Goal: Communication & Community: Connect with others

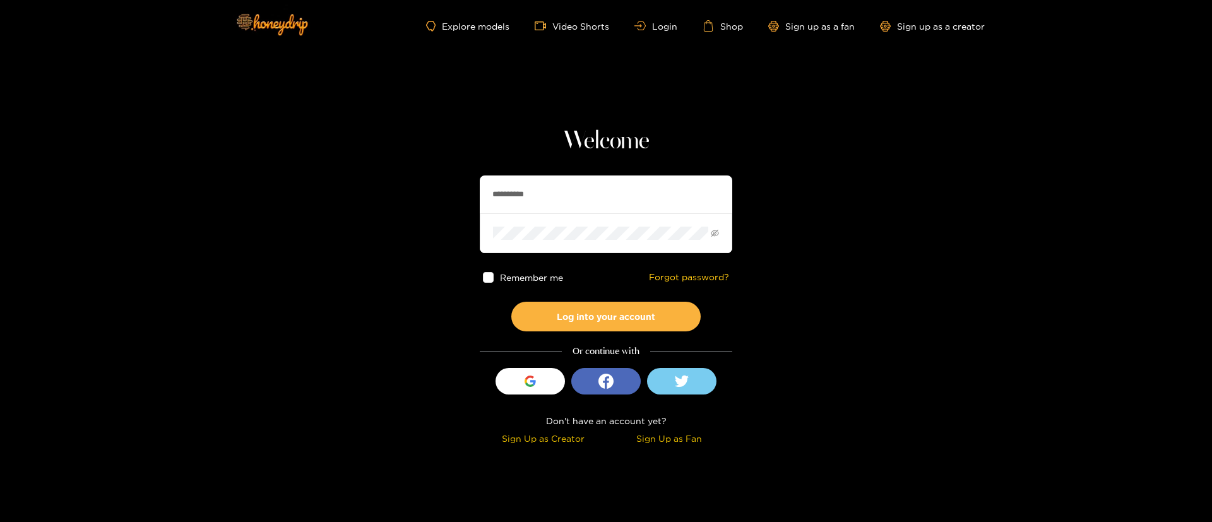
click at [616, 184] on input "**********" at bounding box center [606, 195] width 253 height 38
type input "**********"
drag, startPoint x: 595, startPoint y: 201, endPoint x: 227, endPoint y: 220, distance: 368.6
click at [227, 220] on section "**********" at bounding box center [606, 224] width 1212 height 449
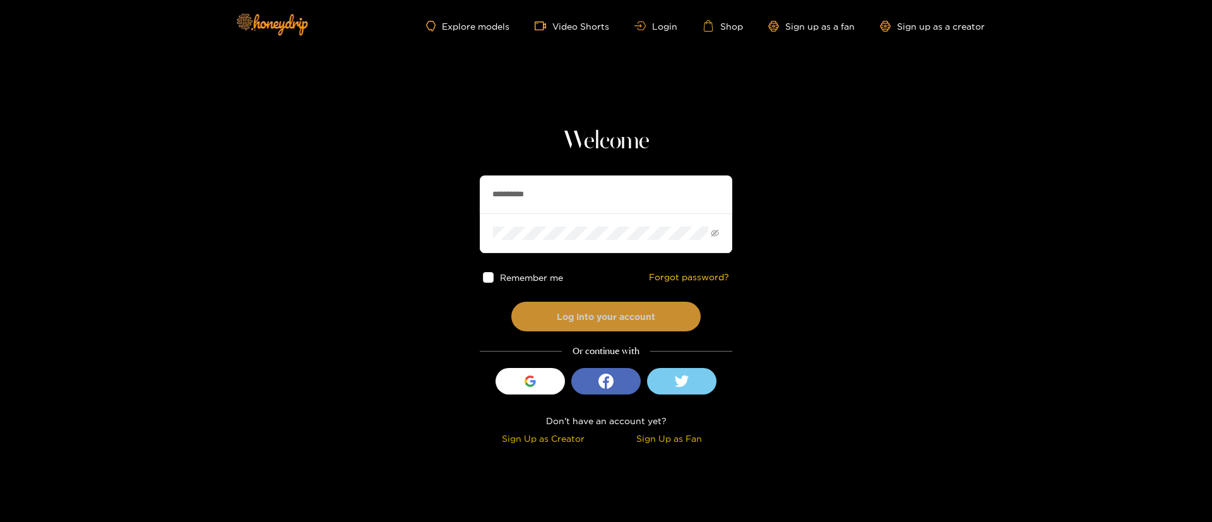
click at [583, 311] on button "Log into your account" at bounding box center [605, 317] width 189 height 30
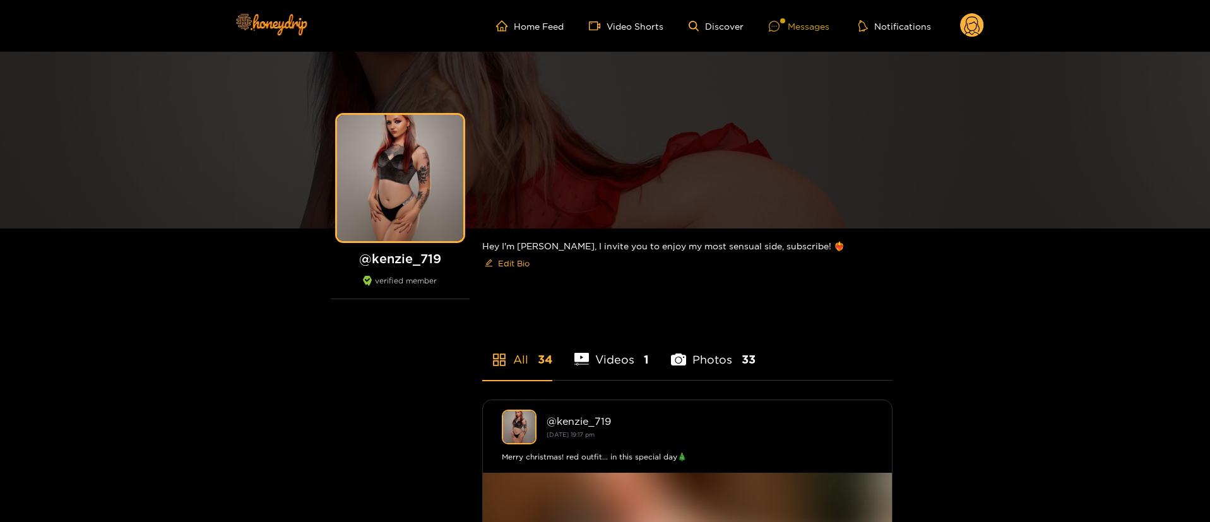
click at [821, 27] on div "Messages" at bounding box center [799, 26] width 61 height 15
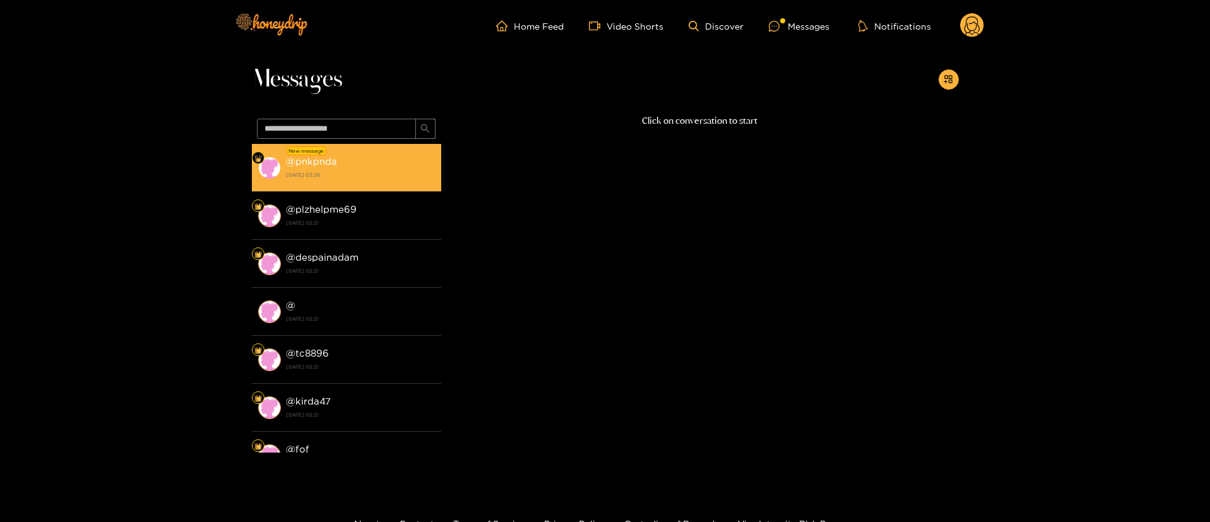
click at [337, 174] on strong "[DATE] 03:28" at bounding box center [360, 174] width 149 height 11
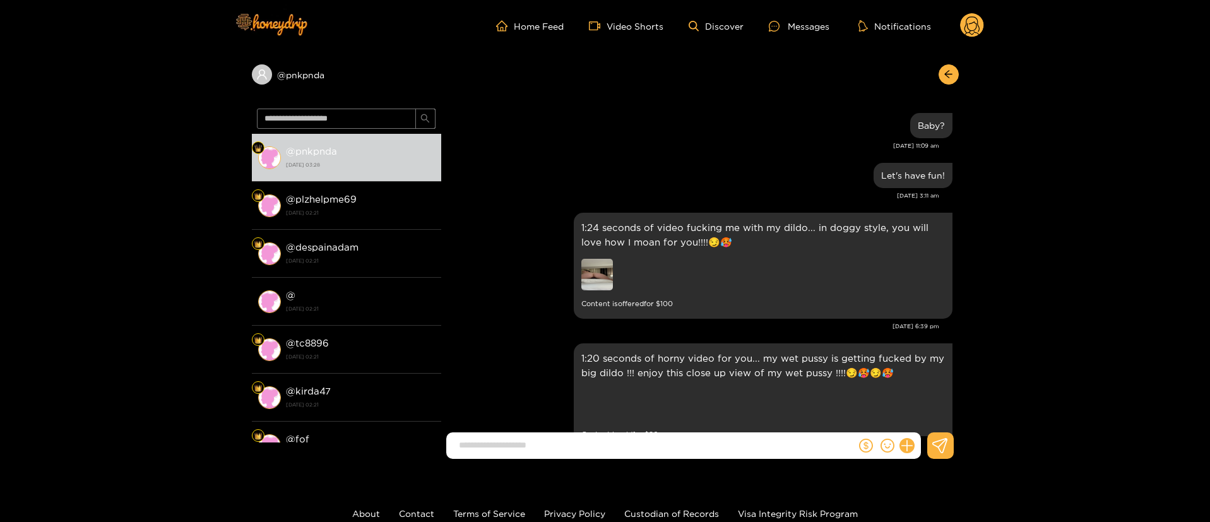
scroll to position [2376, 0]
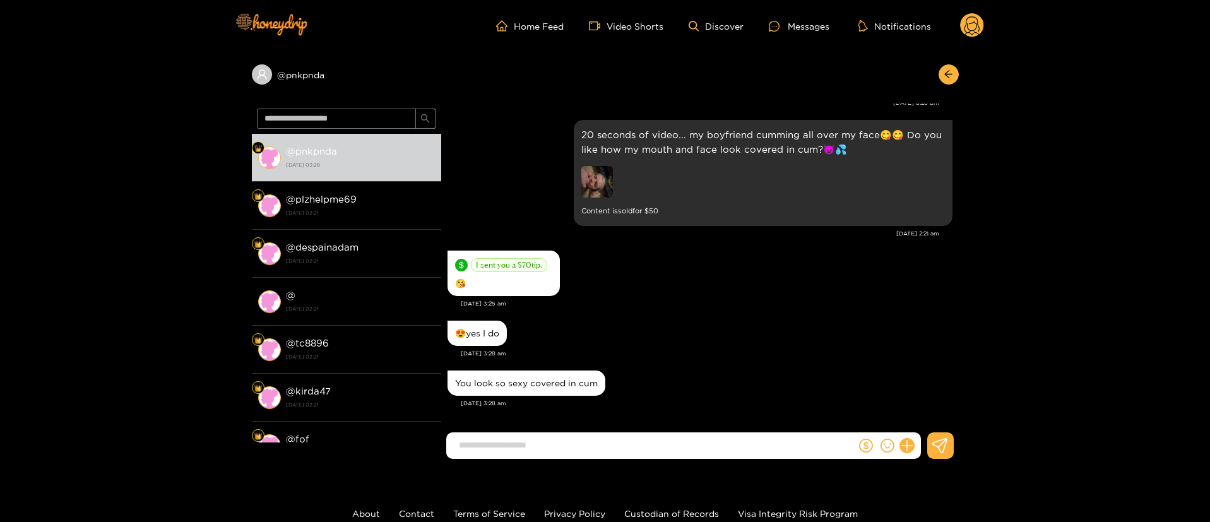
click at [645, 305] on div "[DATE] 3:25 am" at bounding box center [707, 303] width 492 height 9
click at [707, 306] on div "[DATE] 3:25 am" at bounding box center [707, 303] width 492 height 9
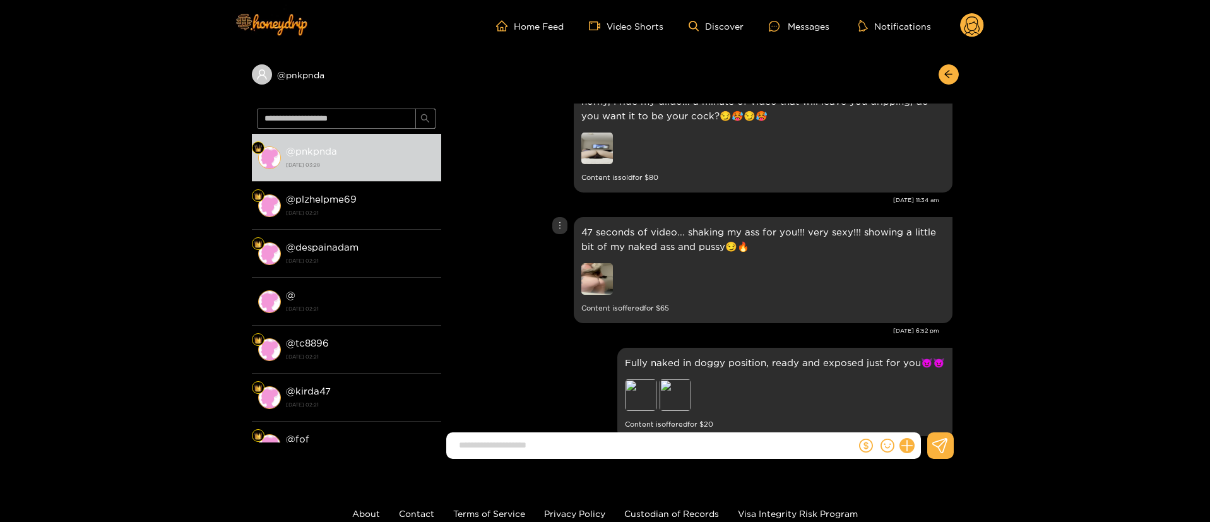
scroll to position [1543, 0]
click at [601, 265] on img at bounding box center [598, 278] width 32 height 32
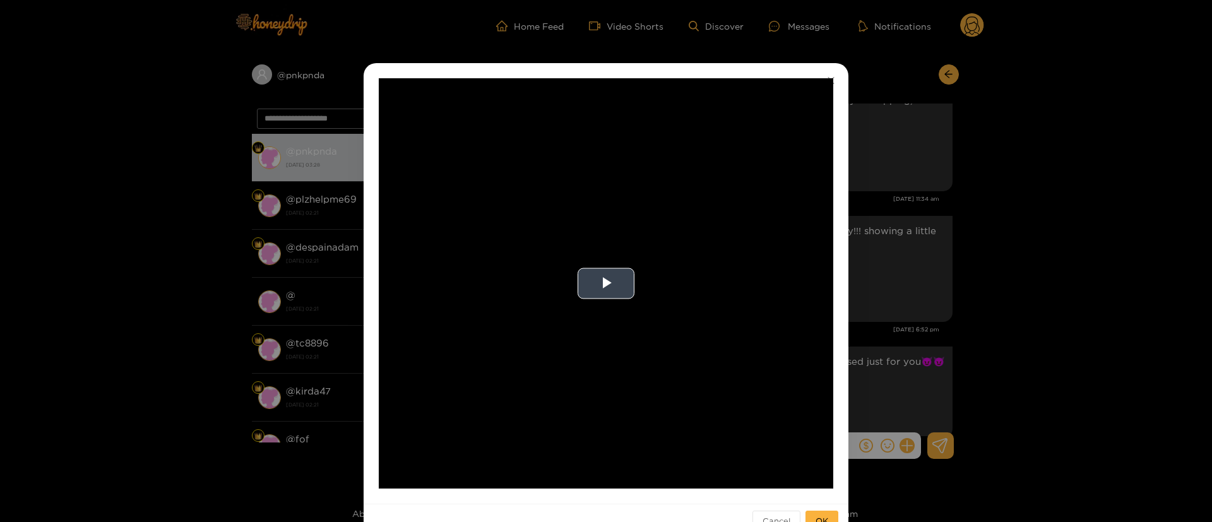
click at [614, 304] on video "Video Player" at bounding box center [606, 283] width 455 height 410
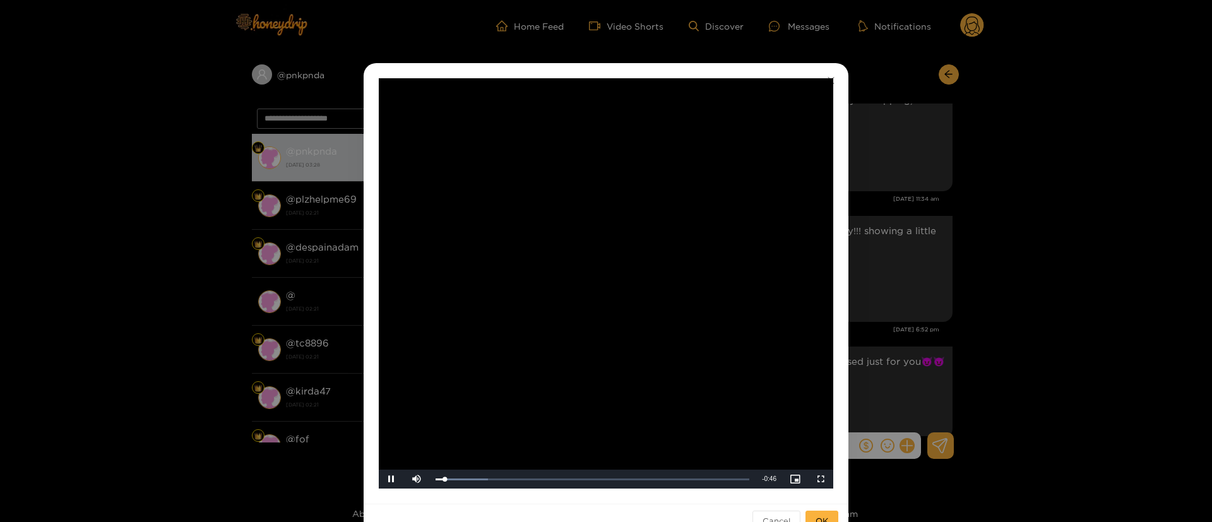
click at [898, 234] on div "**********" at bounding box center [606, 261] width 1212 height 522
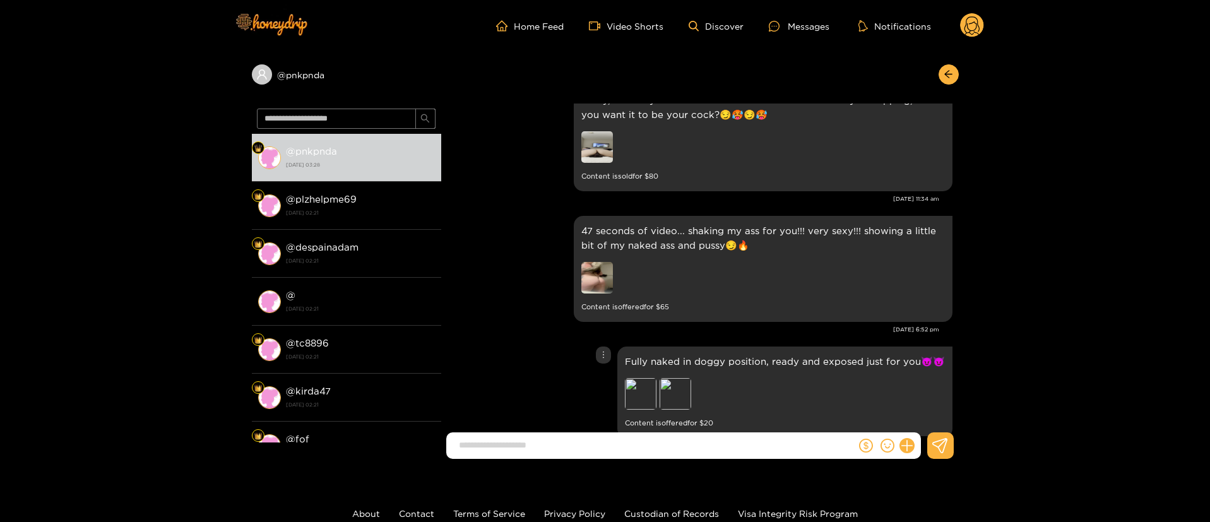
click at [542, 345] on div "Fully naked in doggy position, ready and exposed just for you😈😈 Preview Preview…" at bounding box center [700, 392] width 505 height 98
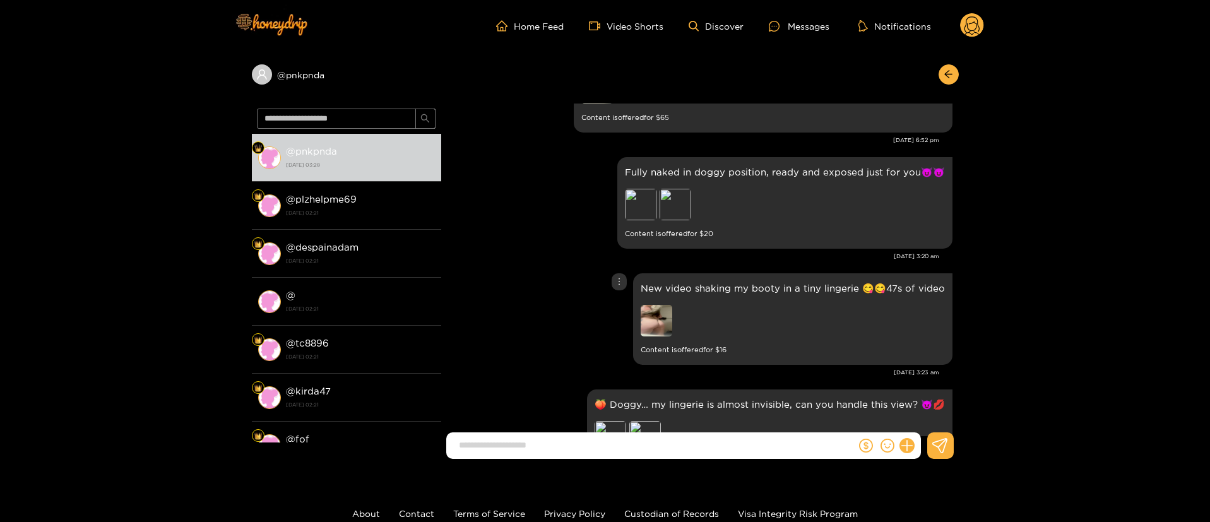
scroll to position [1770, 0]
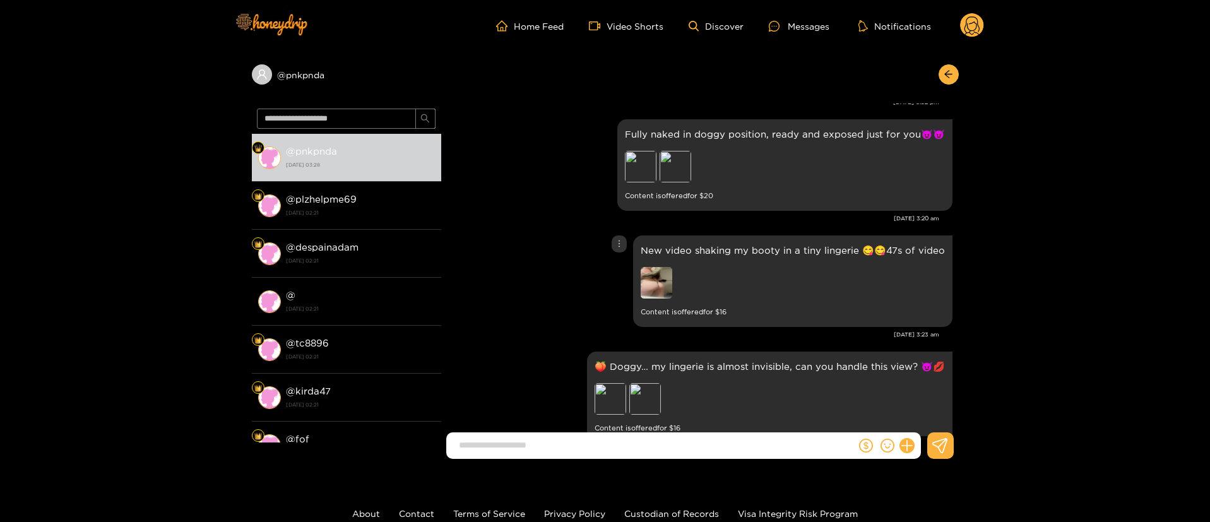
click at [573, 273] on div "New video shaking my booty in a tiny lingerie 😋😋47s of video Content is offered…" at bounding box center [700, 281] width 505 height 98
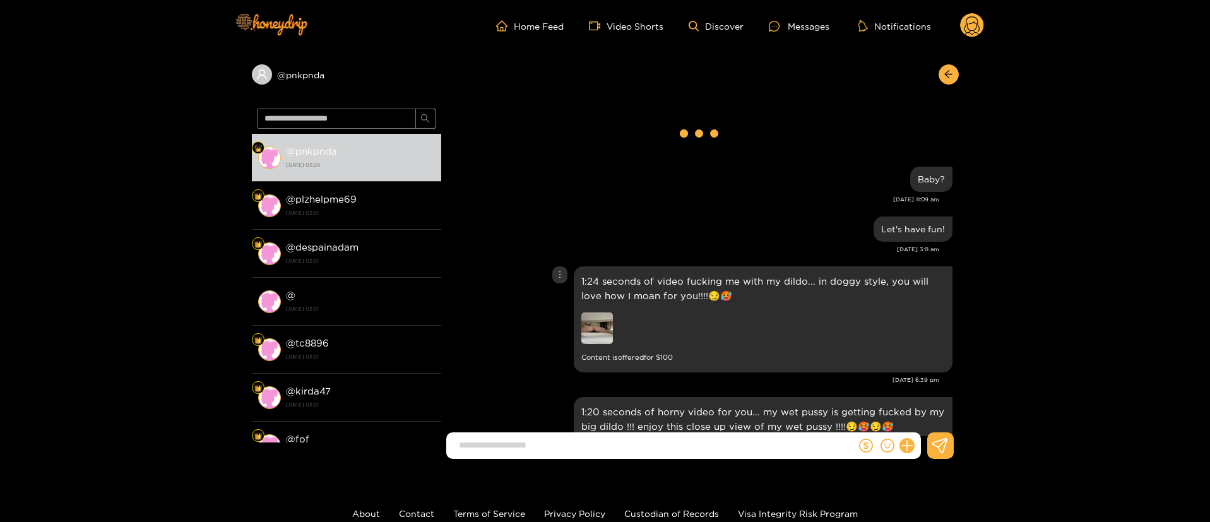
scroll to position [0, 0]
click at [588, 334] on img at bounding box center [598, 330] width 32 height 32
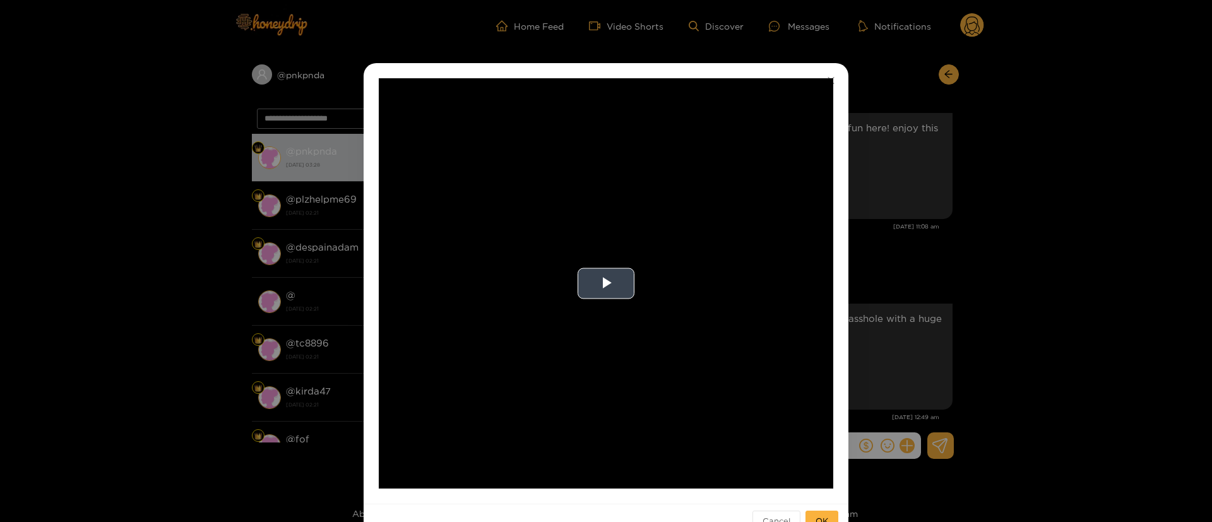
click at [611, 263] on video "Video Player" at bounding box center [606, 283] width 455 height 410
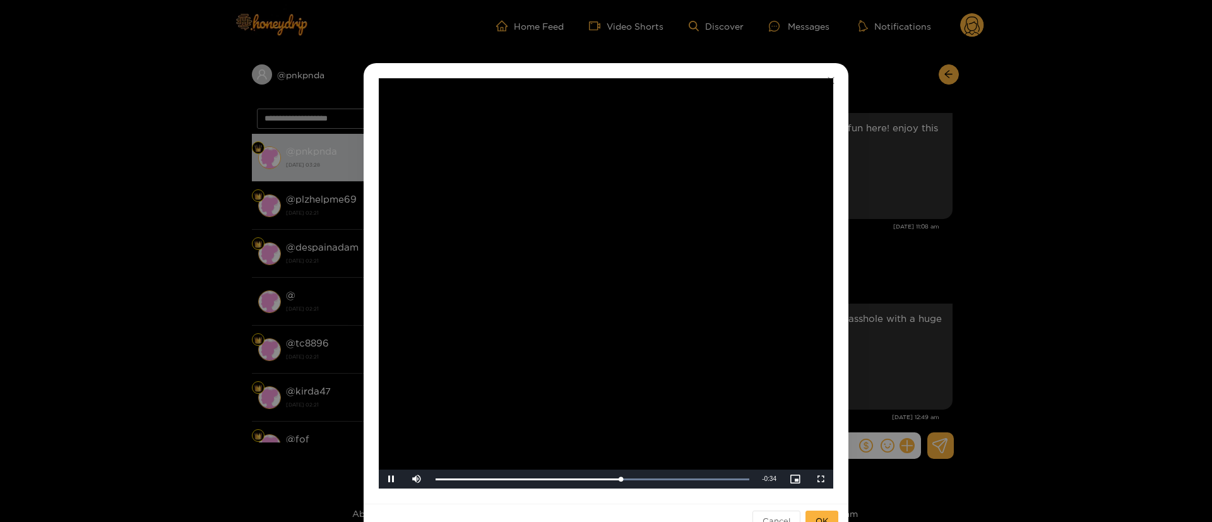
click at [950, 319] on div "**********" at bounding box center [606, 261] width 1212 height 522
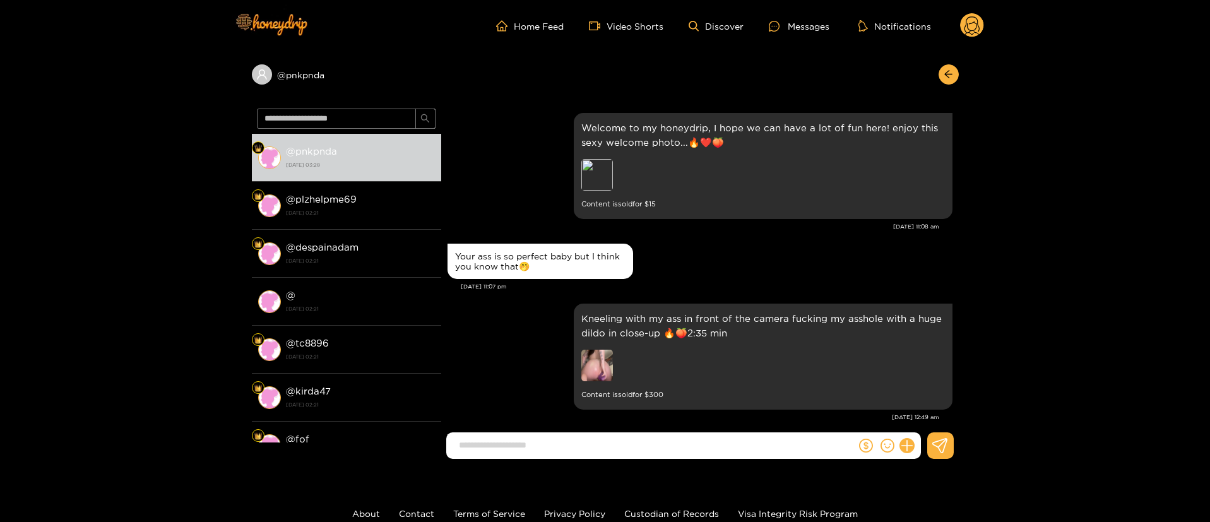
click at [521, 350] on div "Kneeling with my ass in front of the camera fucking my asshole with a huge dild…" at bounding box center [700, 357] width 505 height 112
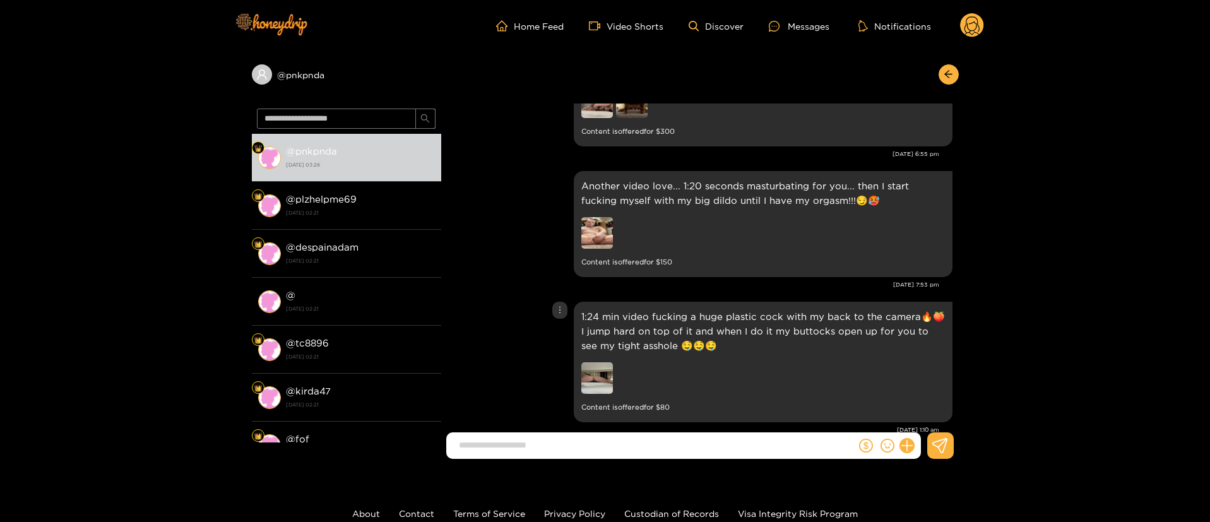
scroll to position [2008, 0]
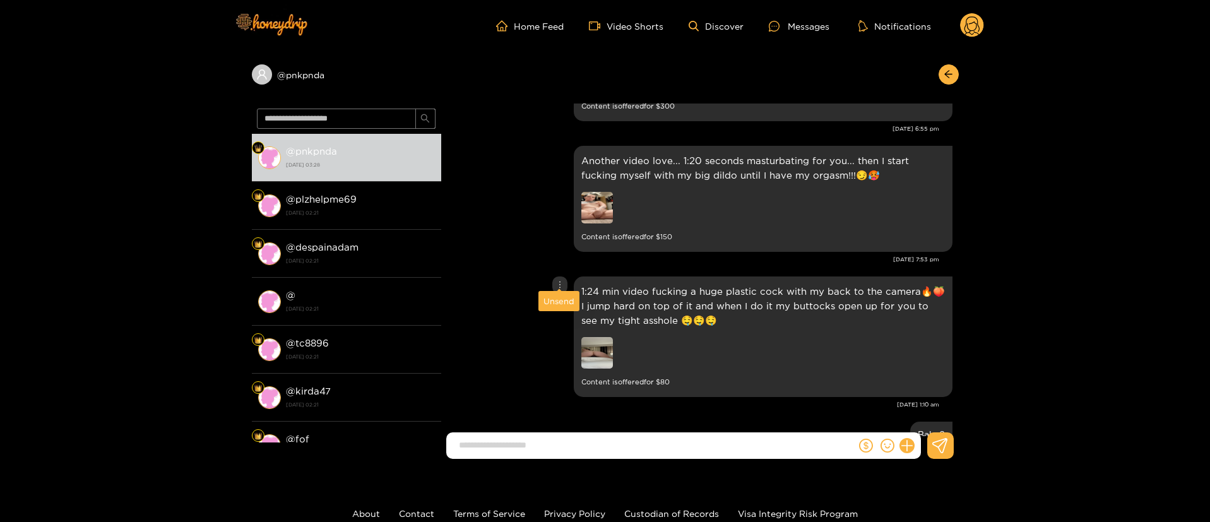
click at [557, 297] on div "Unsend" at bounding box center [559, 301] width 31 height 13
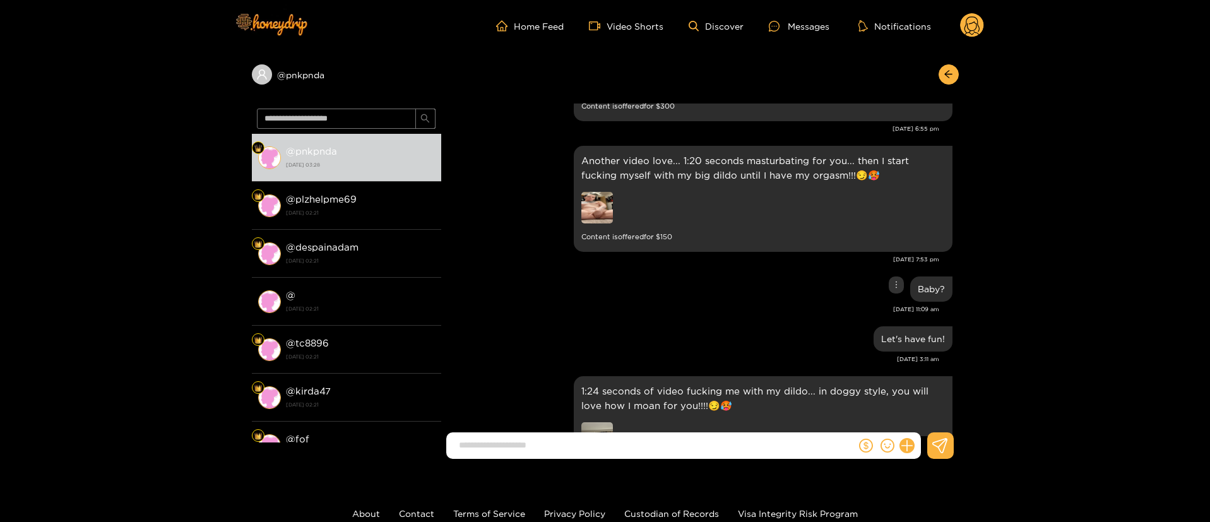
click at [547, 273] on div "Baby?" at bounding box center [700, 289] width 505 height 32
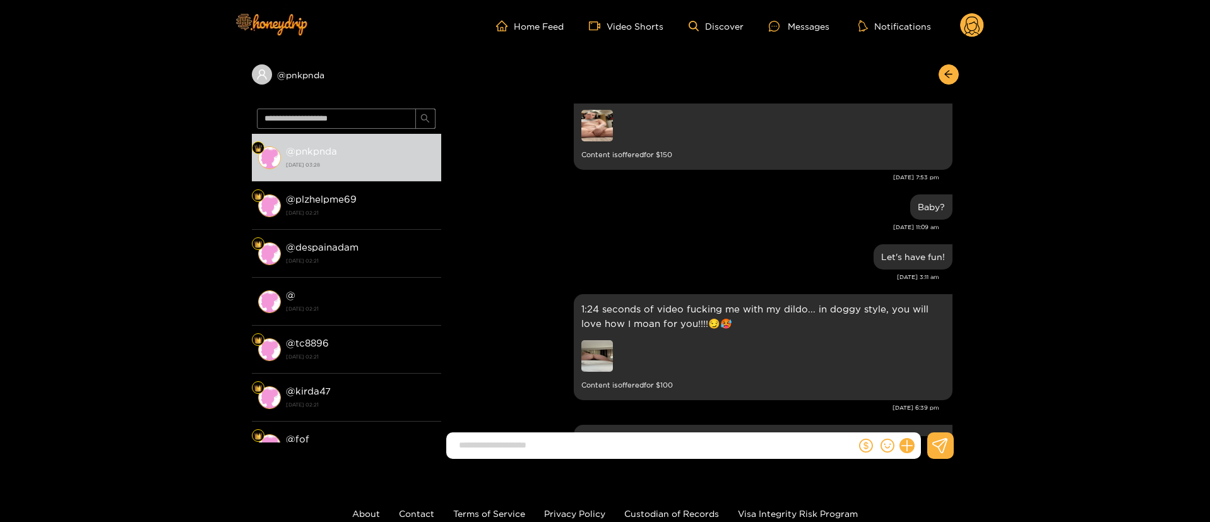
scroll to position [2122, 0]
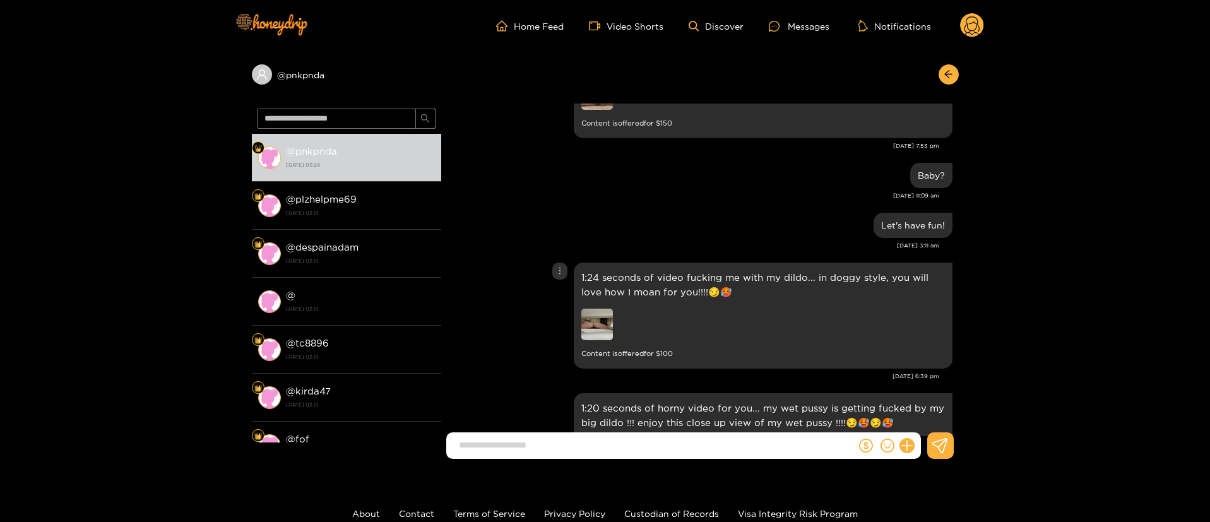
click at [556, 266] on icon "more" at bounding box center [560, 270] width 9 height 9
click at [559, 285] on div "Unsend" at bounding box center [559, 287] width 31 height 13
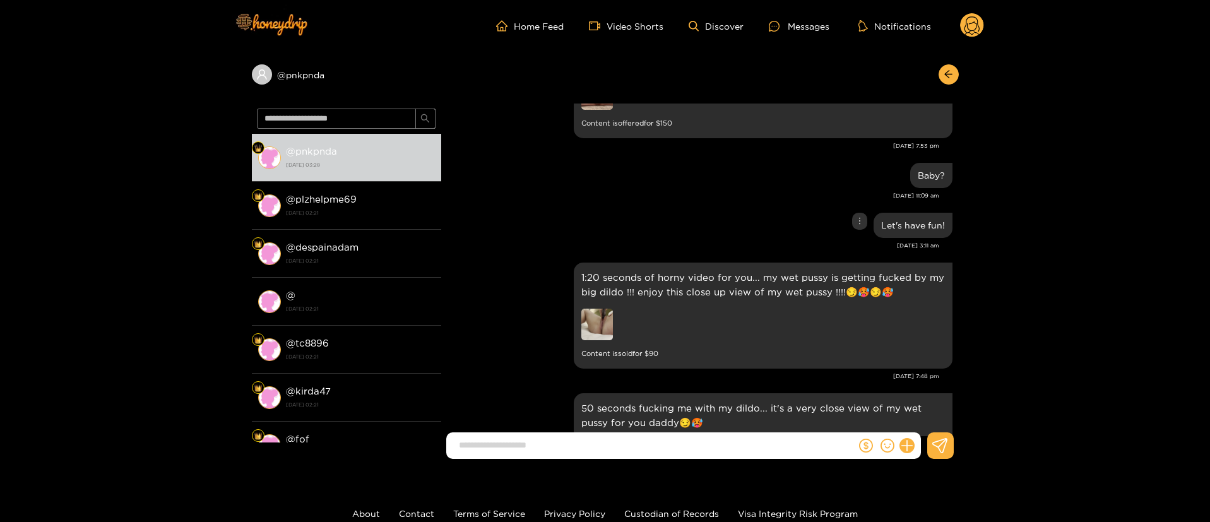
click at [559, 210] on div "Let's have fun!" at bounding box center [700, 226] width 505 height 32
click at [484, 268] on div "1:20 seconds of horny video for you... my wet pussy is getting fucked by my big…" at bounding box center [700, 316] width 505 height 112
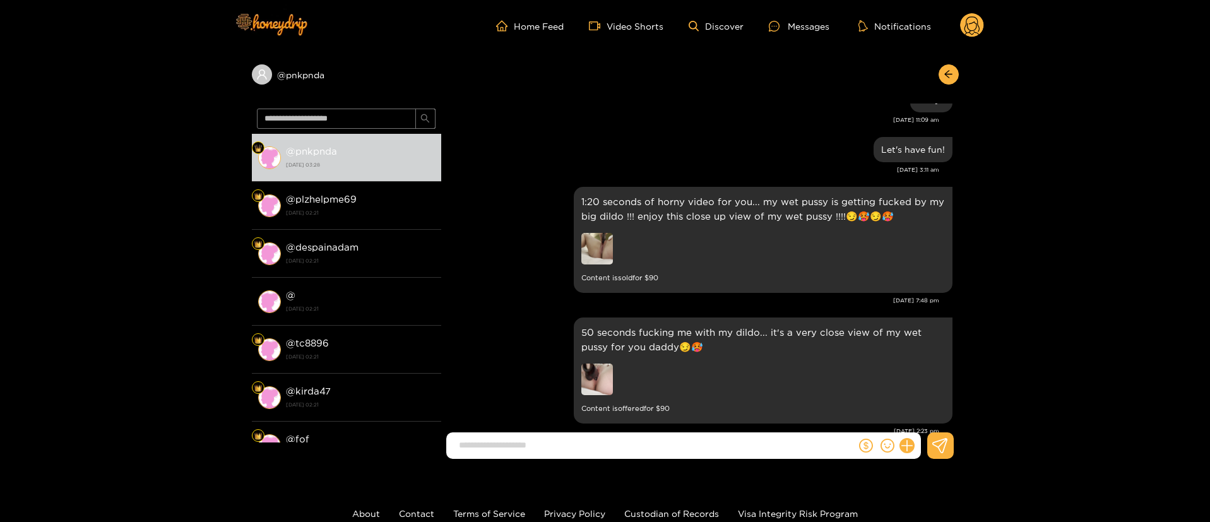
scroll to position [2235, 0]
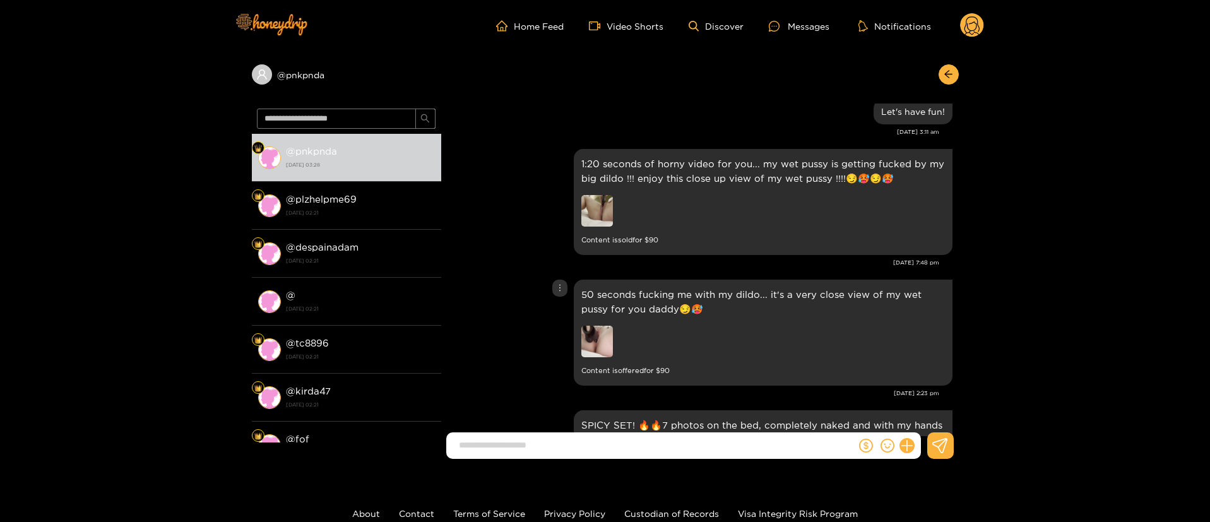
click at [598, 332] on img at bounding box center [598, 342] width 32 height 32
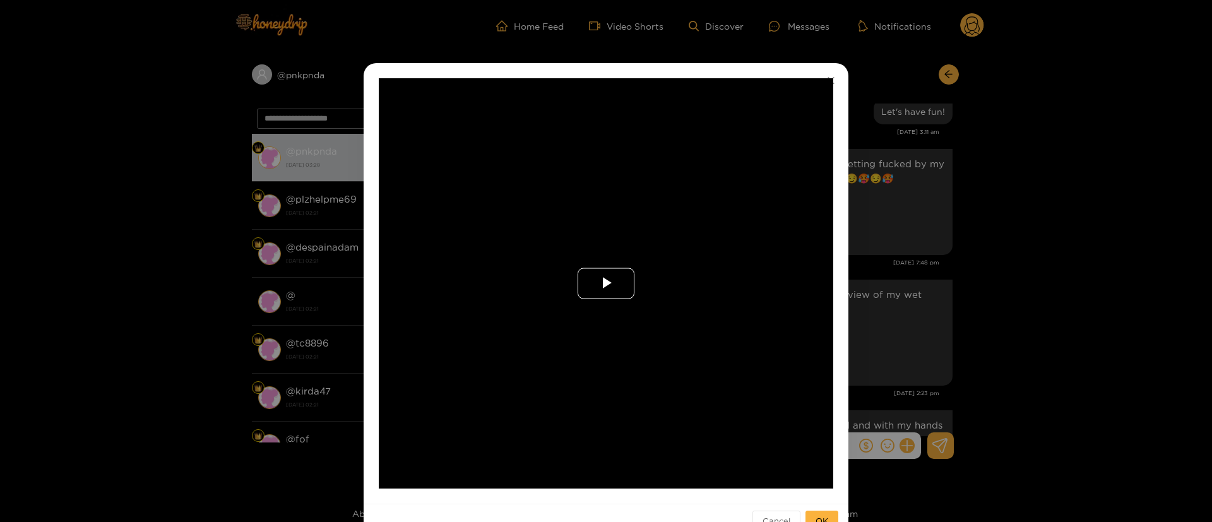
click at [606, 284] on span "Video Player" at bounding box center [606, 284] width 0 height 0
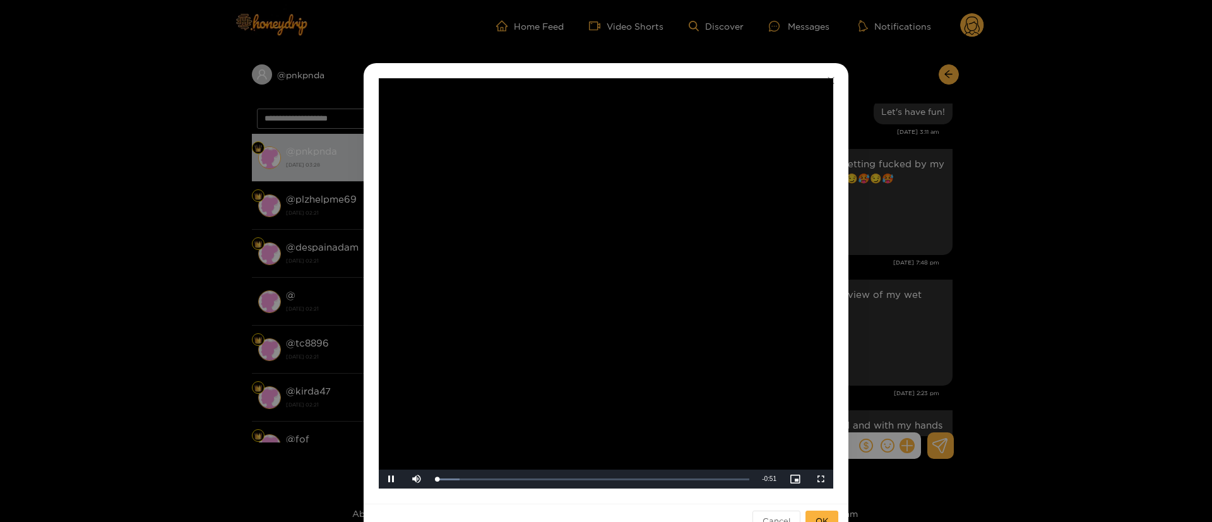
click at [907, 244] on div "**********" at bounding box center [606, 261] width 1212 height 522
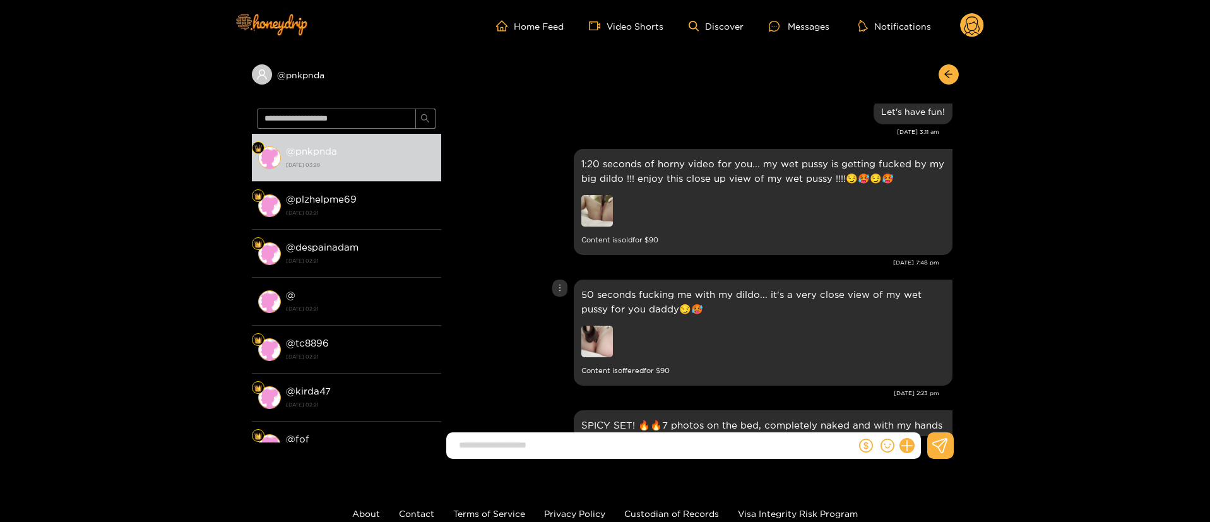
click at [612, 333] on div at bounding box center [670, 343] width 177 height 35
click at [585, 330] on img at bounding box center [598, 342] width 32 height 32
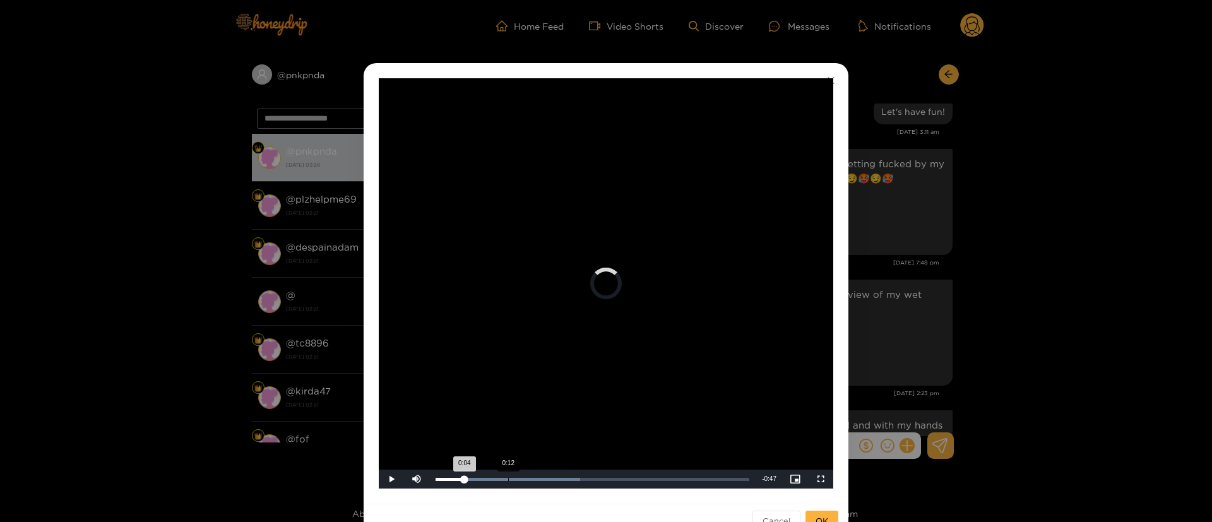
click at [507, 483] on div "Loaded : 46.10% 0:12 0:04" at bounding box center [592, 479] width 326 height 19
click at [554, 482] on div "Loaded : 61.50% 0:19 0:12" at bounding box center [592, 479] width 326 height 19
click at [611, 481] on div "Loaded : 76.89% 0:28 0:20" at bounding box center [592, 479] width 326 height 19
click at [921, 309] on div "**********" at bounding box center [606, 261] width 1212 height 522
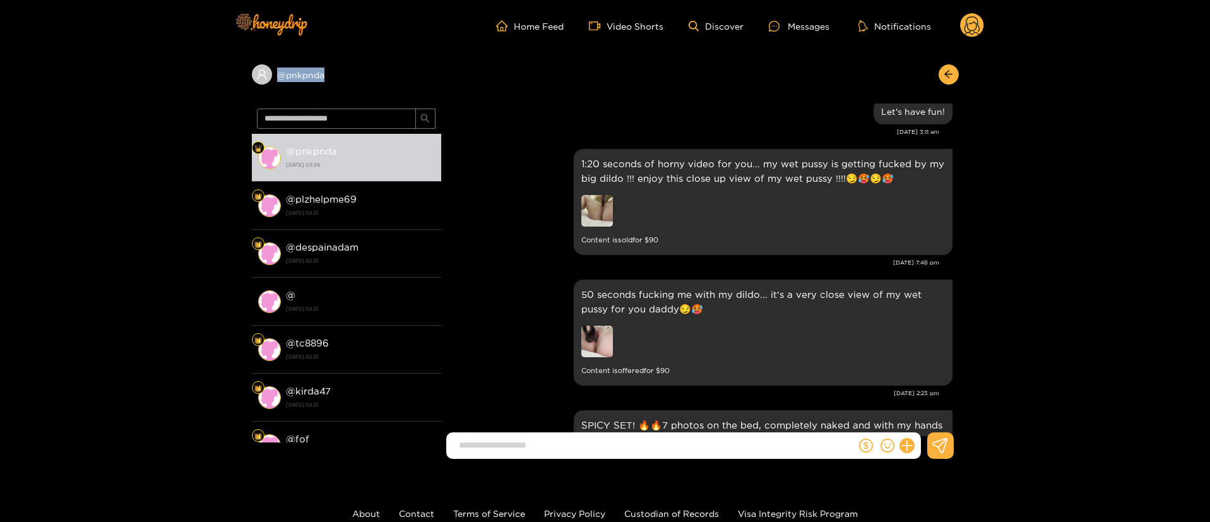
drag, startPoint x: 346, startPoint y: 84, endPoint x: 261, endPoint y: 87, distance: 85.3
click at [261, 87] on div "@ [GEOGRAPHIC_DATA]" at bounding box center [605, 78] width 707 height 52
copy div "@ [GEOGRAPHIC_DATA]"
click at [518, 323] on div "50 seconds fucking me with my dildo... it's a very close view of my wet pussy f…" at bounding box center [700, 333] width 505 height 112
click at [563, 284] on icon "more" at bounding box center [560, 288] width 9 height 9
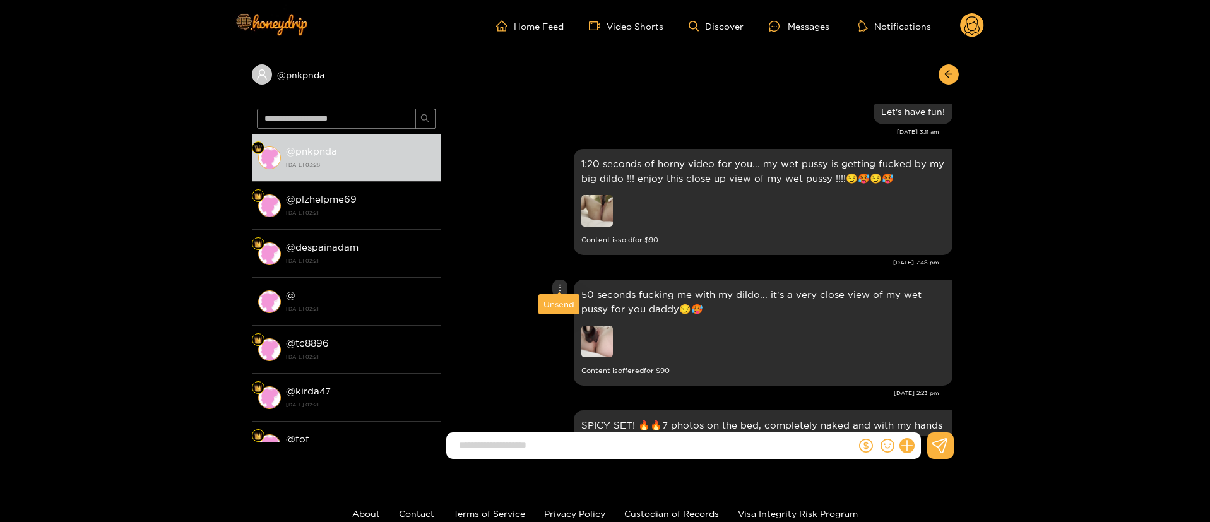
click at [555, 301] on div "Unsend" at bounding box center [559, 304] width 31 height 13
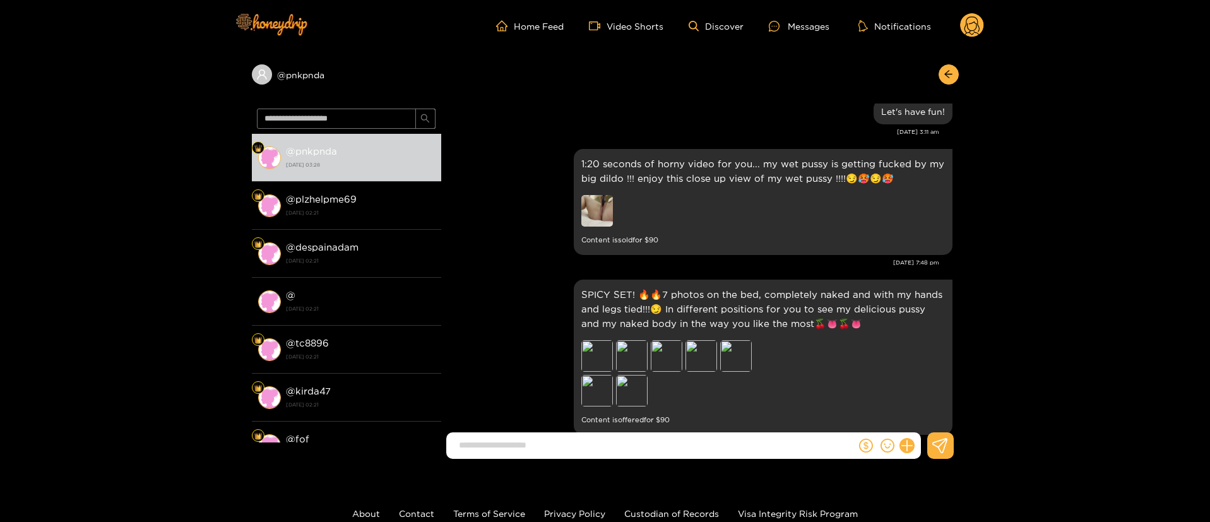
click at [527, 258] on div "[DATE] 7:48 pm" at bounding box center [694, 262] width 492 height 9
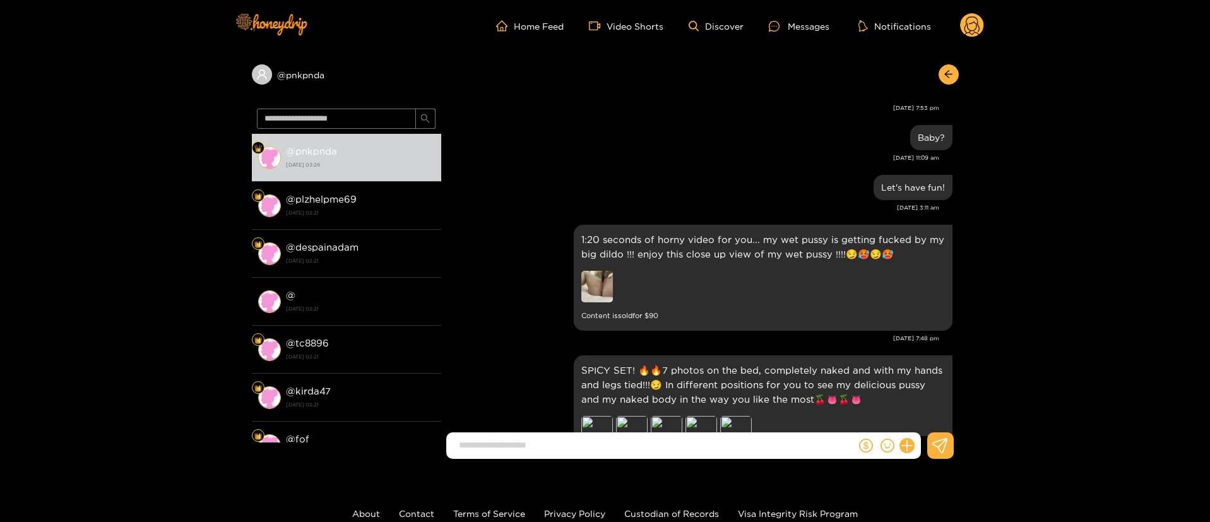
scroll to position [85, 0]
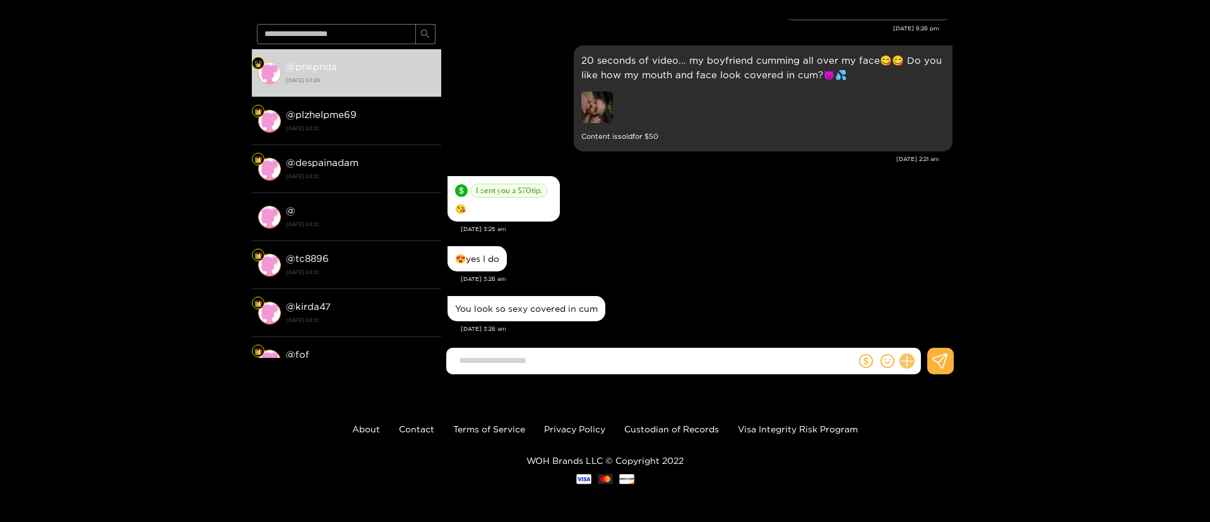
click at [902, 364] on button at bounding box center [907, 360] width 21 height 21
click at [938, 330] on button at bounding box center [931, 330] width 44 height 28
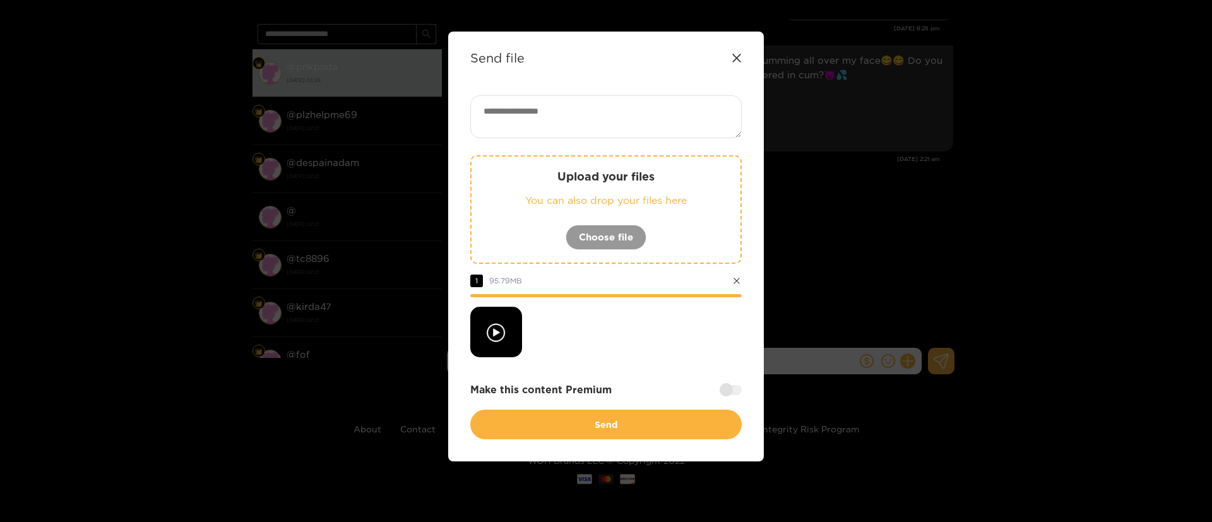
click at [691, 364] on div "Upload your files You can also drop your files here Choose file 1 95.79 MB Make…" at bounding box center [606, 267] width 272 height 344
click at [642, 111] on textarea at bounding box center [606, 116] width 272 height 43
paste textarea "****"
type textarea "****"
click at [681, 352] on div at bounding box center [606, 332] width 272 height 51
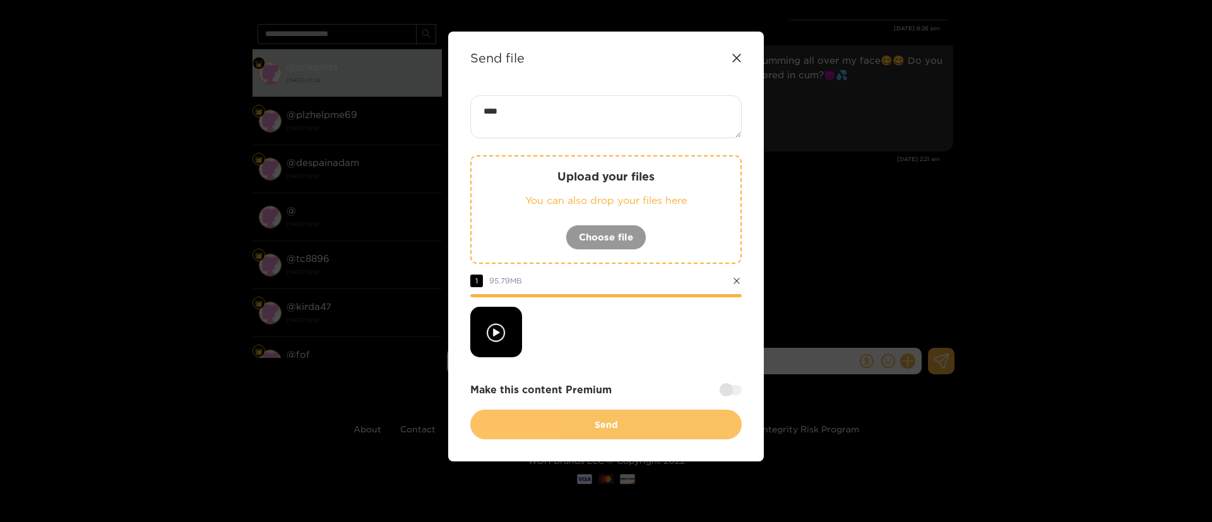
click at [686, 417] on button "Send" at bounding box center [606, 425] width 272 height 30
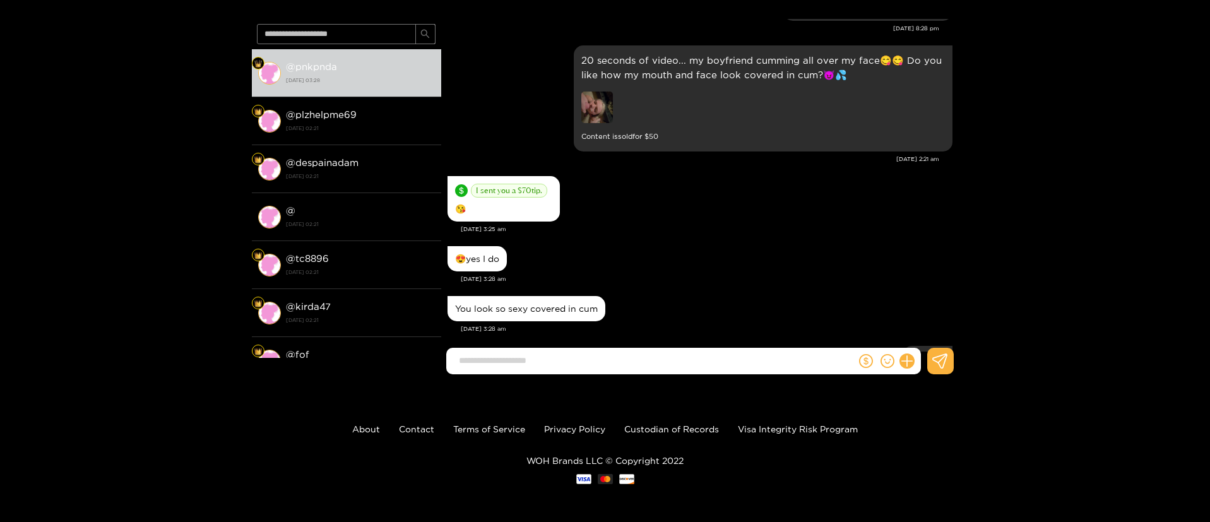
scroll to position [0, 0]
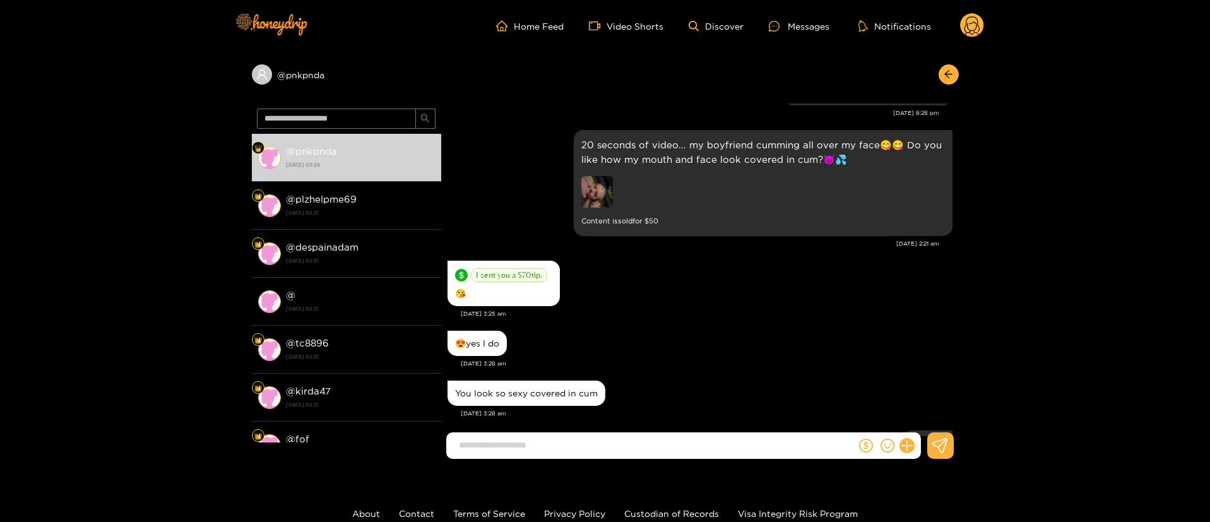
click at [700, 289] on div "I sent you a $ 70 tip. 😘" at bounding box center [700, 284] width 505 height 52
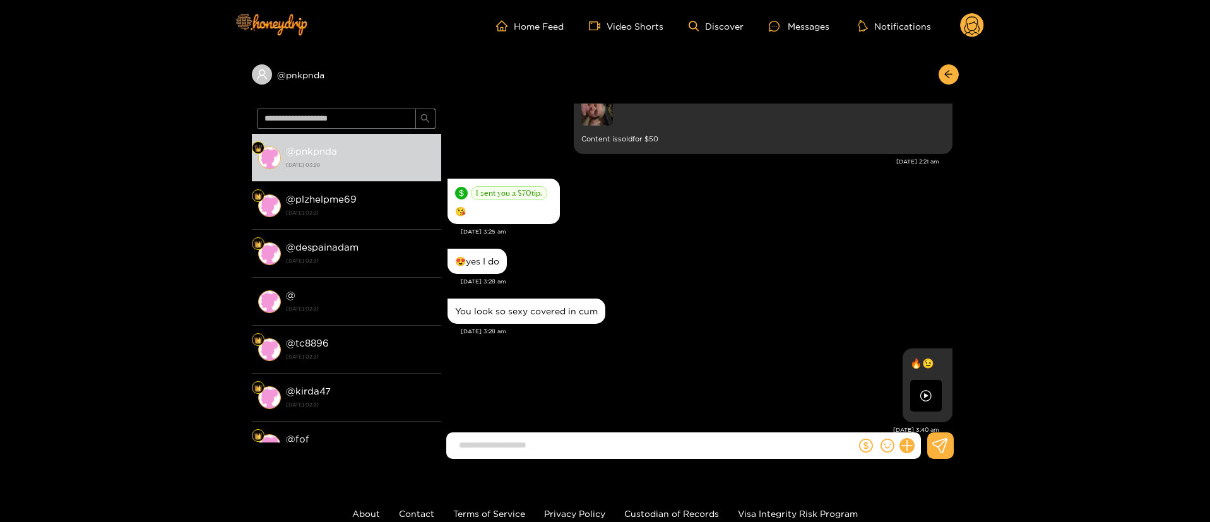
scroll to position [4374, 0]
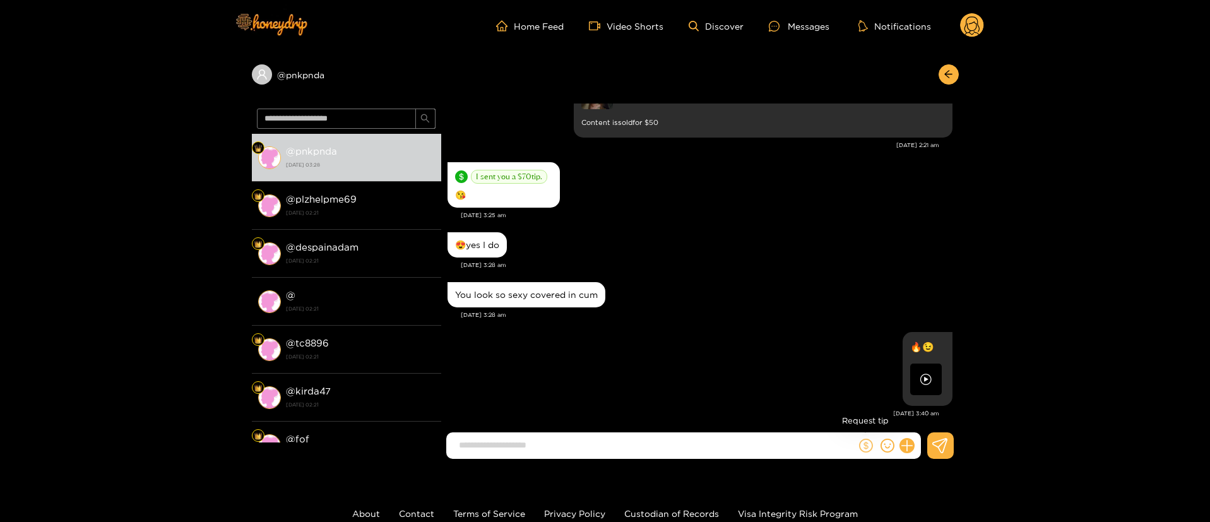
click at [871, 439] on icon "dollar" at bounding box center [866, 446] width 14 height 14
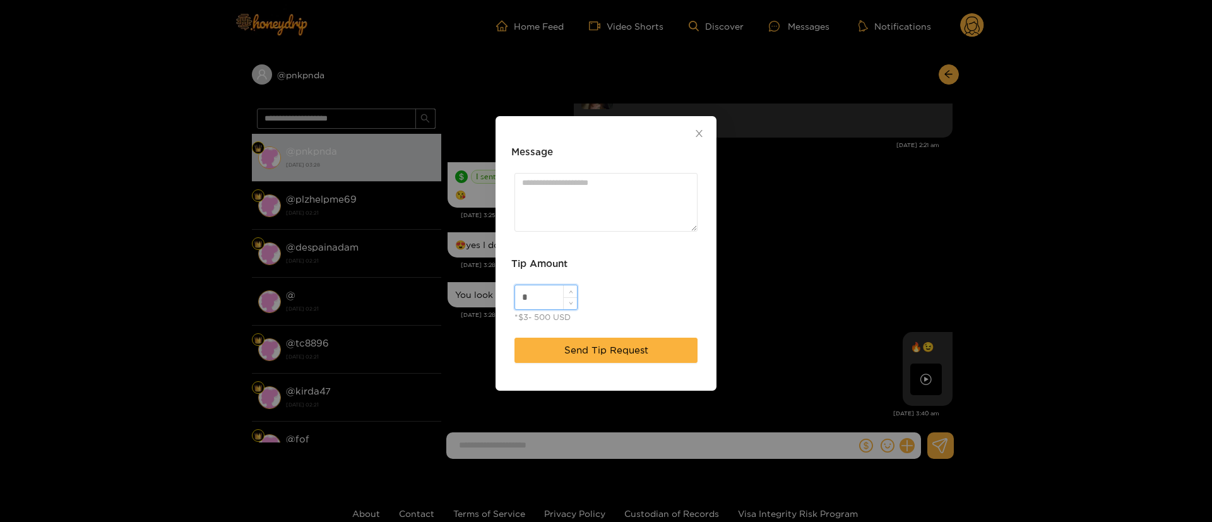
click at [539, 295] on input "*" at bounding box center [546, 297] width 62 height 24
click at [593, 189] on textarea "Message" at bounding box center [606, 202] width 183 height 59
paste textarea "**********"
type textarea "**********"
drag, startPoint x: 545, startPoint y: 296, endPoint x: 493, endPoint y: 301, distance: 52.0
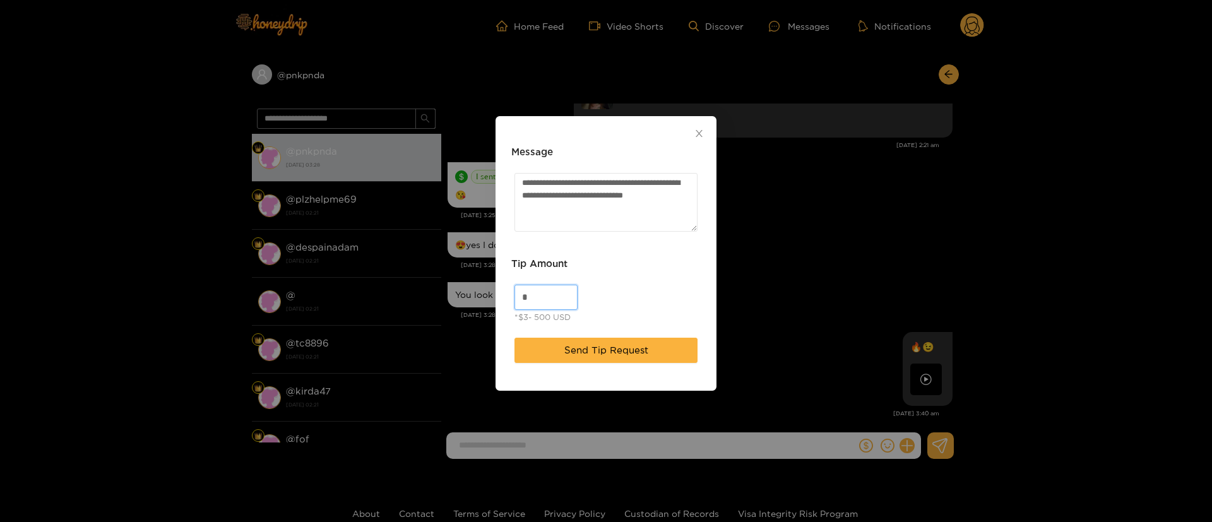
click at [493, 301] on div "**********" at bounding box center [606, 261] width 1212 height 522
type input "***"
click at [618, 345] on span "Send Tip Request" at bounding box center [606, 350] width 84 height 15
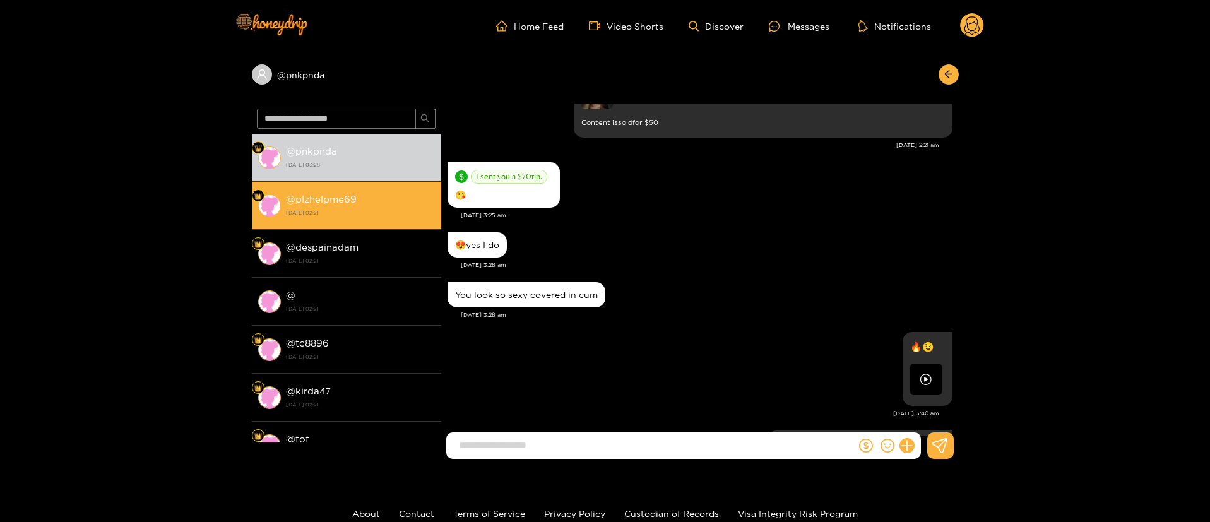
click at [382, 205] on div "@ plzhelpme69 [DATE] 02:21" at bounding box center [360, 205] width 149 height 28
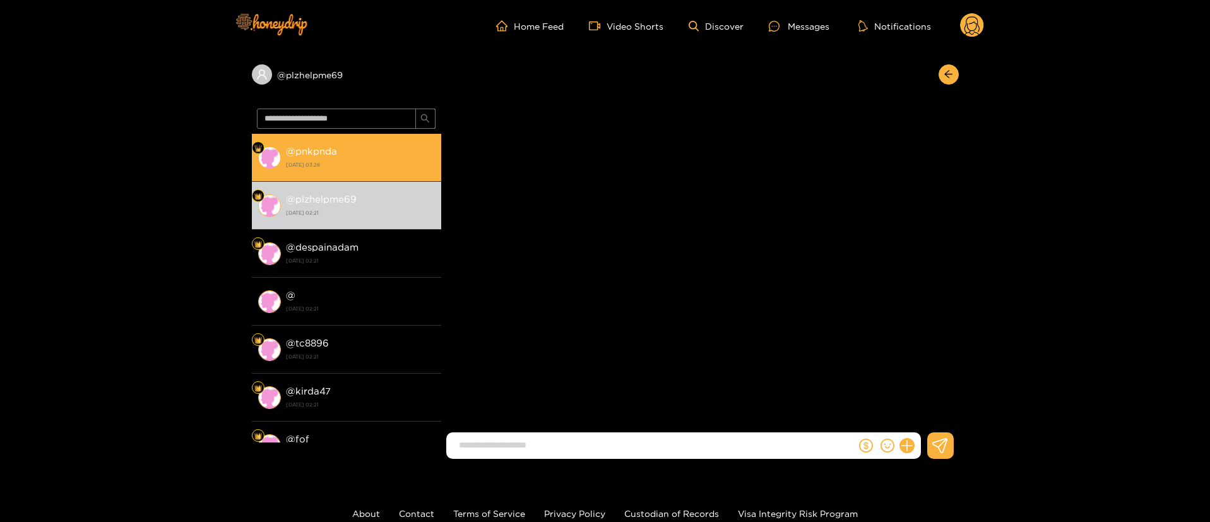
click at [382, 156] on div "@ pnkpnda [DATE] 03:28" at bounding box center [360, 157] width 149 height 28
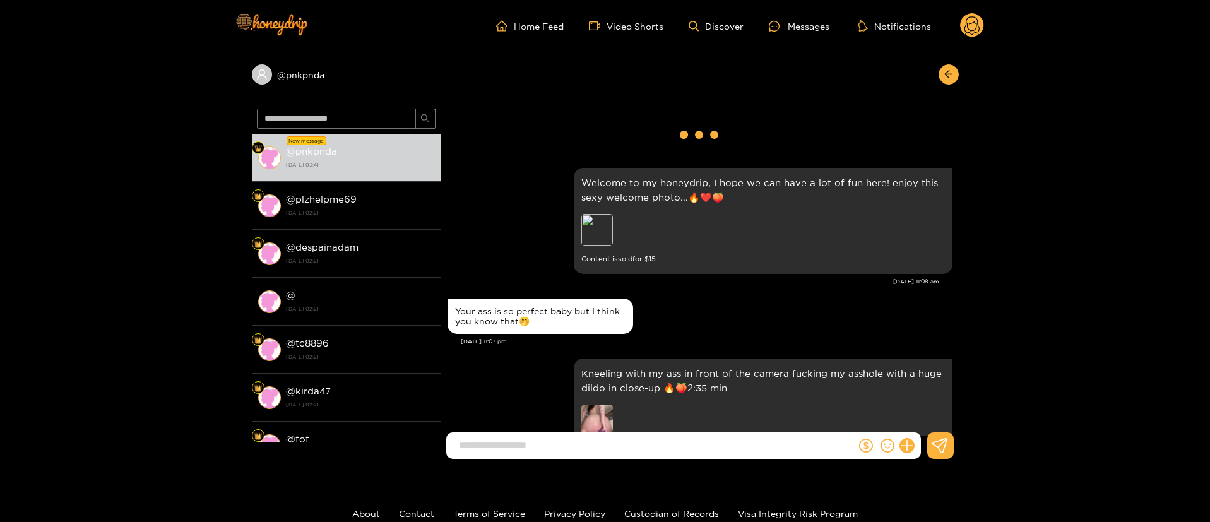
click at [744, 337] on div "[DATE] 11:07 pm" at bounding box center [707, 341] width 492 height 9
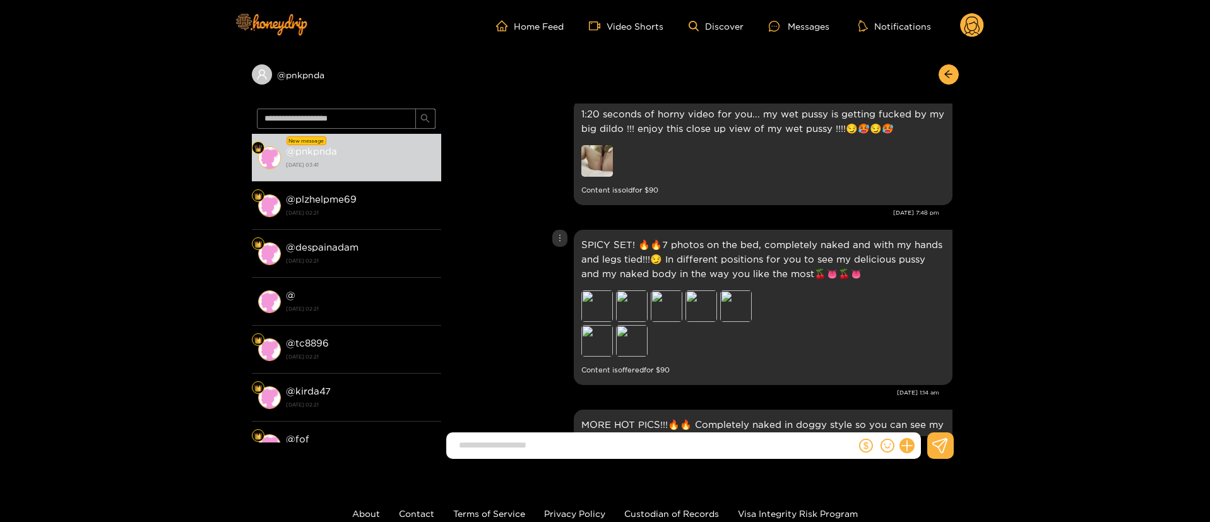
scroll to position [152, 0]
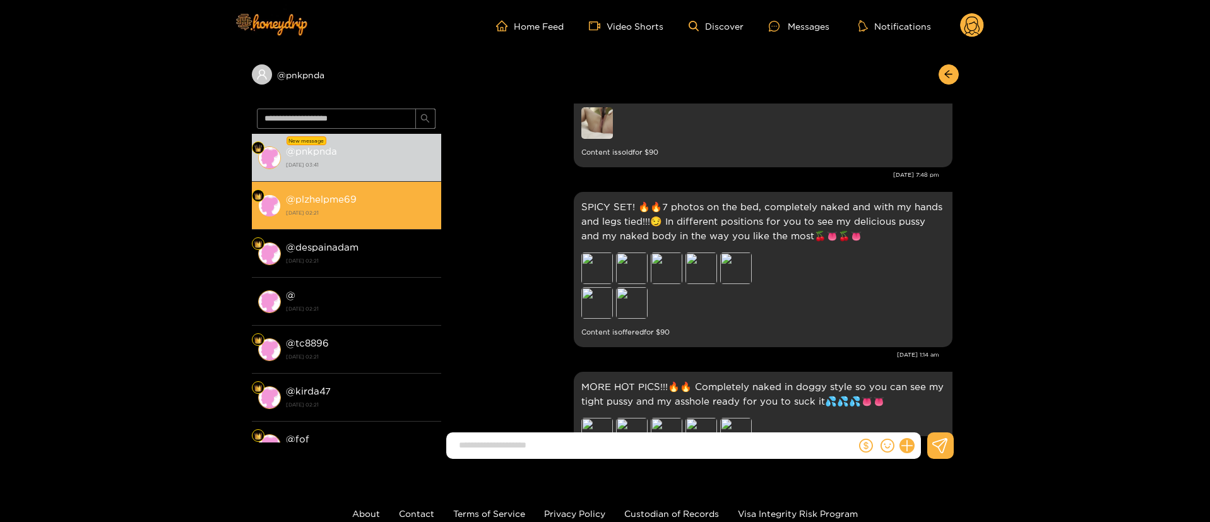
click at [435, 220] on li "@ plzhelpme69 [DATE] 02:21" at bounding box center [346, 206] width 189 height 48
click at [401, 207] on strong "[DATE] 02:21" at bounding box center [360, 212] width 149 height 11
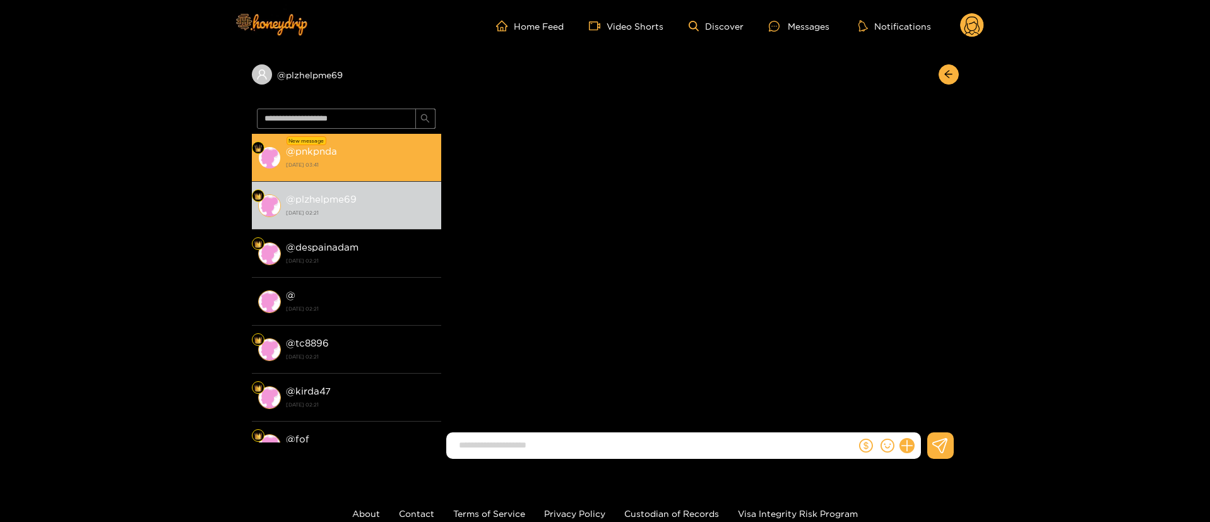
click at [406, 160] on strong "[DATE] 03:41" at bounding box center [360, 164] width 149 height 11
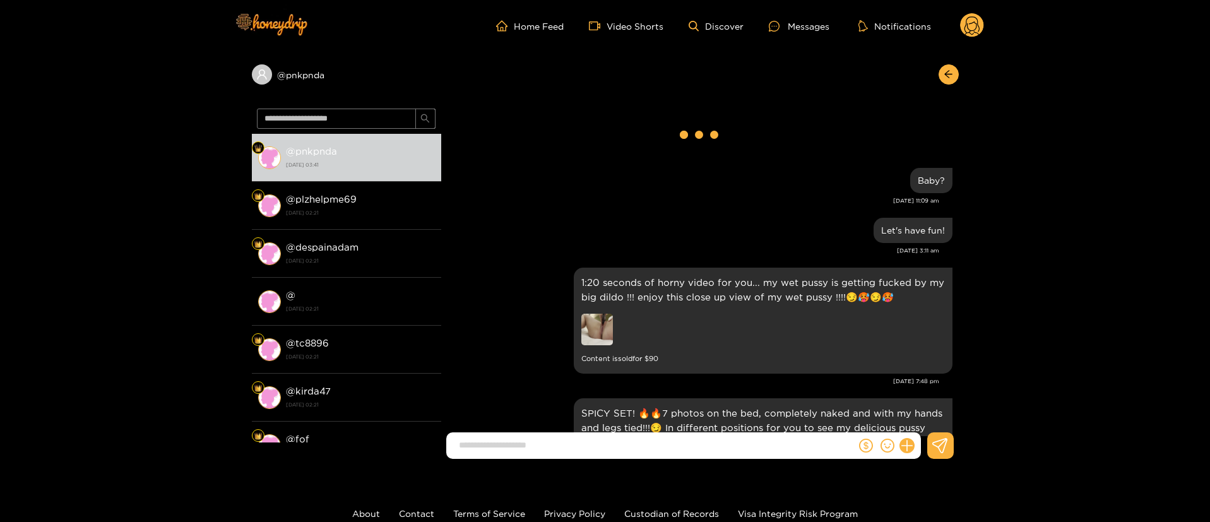
click at [969, 25] on circle at bounding box center [972, 25] width 24 height 24
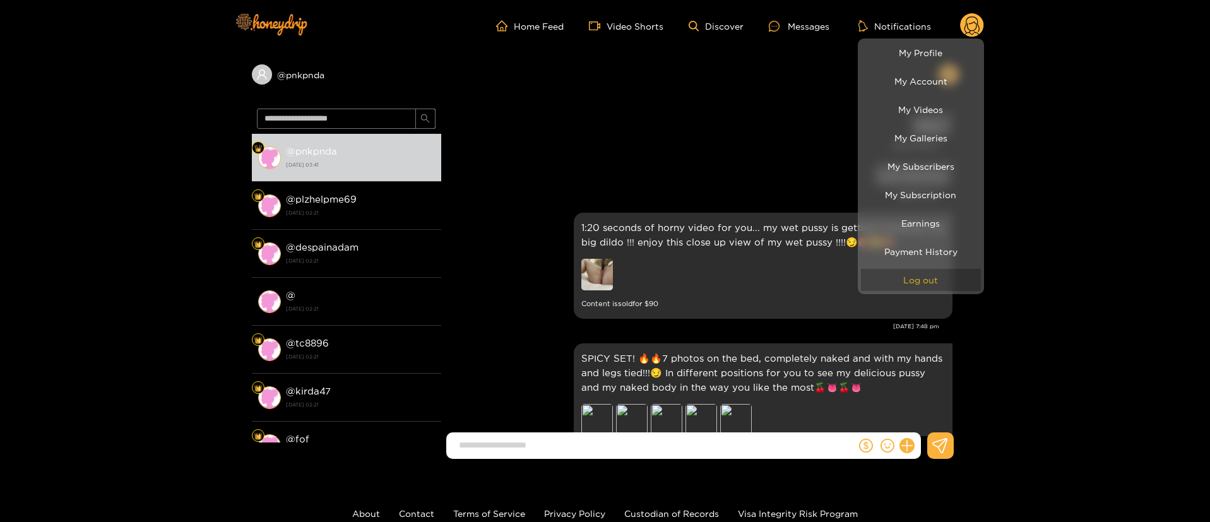
click at [928, 280] on button "Log out" at bounding box center [921, 280] width 120 height 22
